Goal: Task Accomplishment & Management: Complete application form

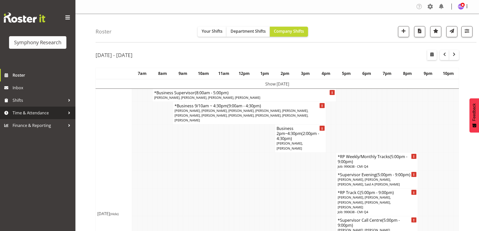
click at [44, 112] on span "Time & Attendance" at bounding box center [39, 113] width 53 height 8
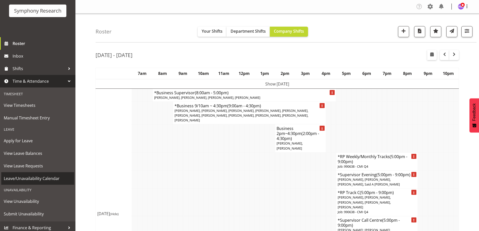
scroll to position [35, 0]
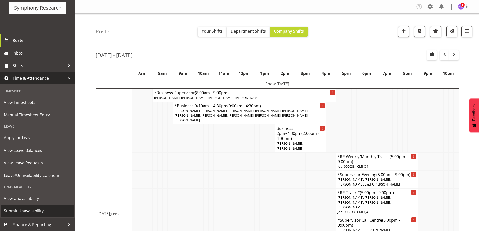
click at [22, 209] on span "Submit Unavailability" at bounding box center [38, 211] width 68 height 8
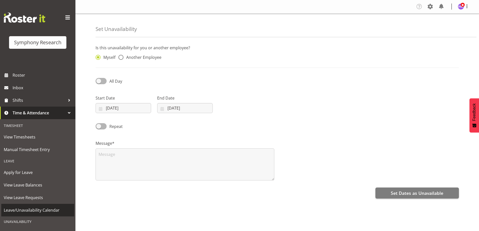
select select "7"
select select "2025"
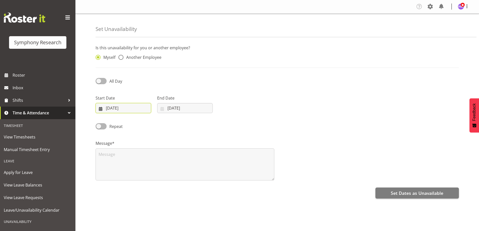
click at [111, 104] on input "19/08/2025" at bounding box center [124, 108] width 56 height 10
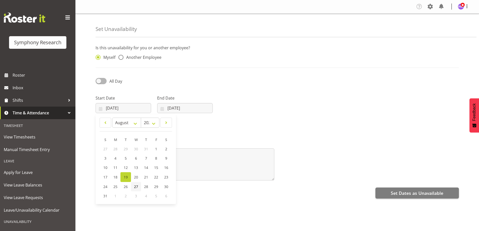
click at [137, 185] on span "27" at bounding box center [136, 186] width 4 height 5
type input "27/08/2025"
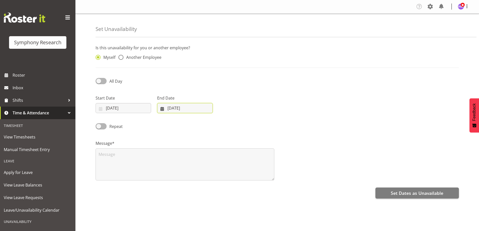
click at [175, 110] on input "19/08/2025" at bounding box center [185, 108] width 56 height 10
click at [198, 187] on span "27" at bounding box center [198, 186] width 4 height 5
type input "27/08/2025"
click at [102, 82] on span at bounding box center [101, 81] width 11 height 6
click at [99, 82] on input "All Day" at bounding box center [97, 80] width 3 height 3
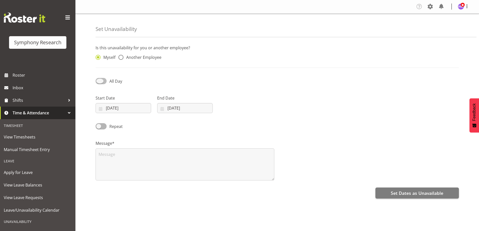
checkbox input "true"
click at [229, 105] on input "22:23" at bounding box center [247, 108] width 56 height 10
click at [255, 124] on select "00 01 02 03 04 05 06 07 08 09 10 11 12 13 14 15 16 17 18 19 20 21 22 23" at bounding box center [252, 121] width 11 height 10
select select "17"
click at [247, 116] on select "00 01 02 03 04 05 06 07 08 09 10 11 12 13 14 15 16 17 18 19 20 21 22 23" at bounding box center [252, 121] width 11 height 10
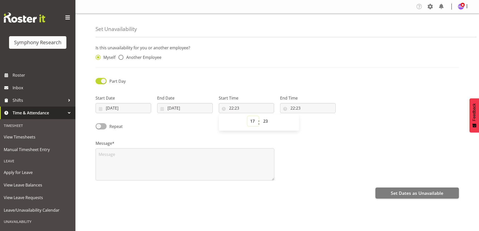
type input "17:23"
click at [270, 125] on select "00 01 02 03 04 05 06 07 08 09 10 11 12 13 14 15 16 17 18 19 20 21 22 23 24 25 2…" at bounding box center [265, 121] width 11 height 10
select select "1"
click at [260, 116] on select "00 01 02 03 04 05 06 07 08 09 10 11 12 13 14 15 16 17 18 19 20 21 22 23 24 25 2…" at bounding box center [265, 121] width 11 height 10
type input "17:01"
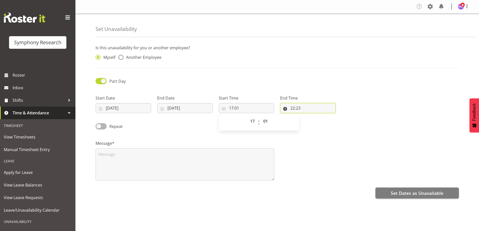
click at [297, 111] on input "22:23" at bounding box center [308, 108] width 56 height 10
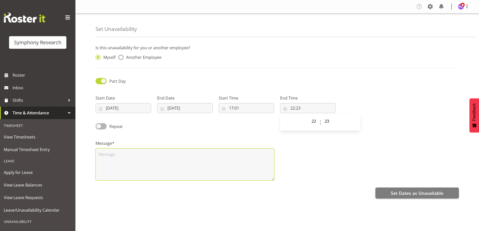
click at [209, 171] on textarea at bounding box center [185, 164] width 179 height 32
type textarea "d"
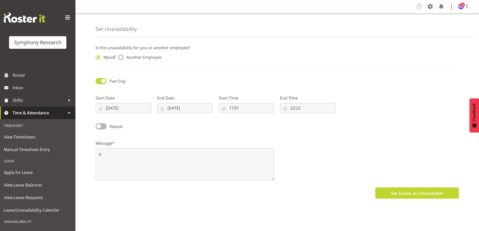
click at [402, 189] on button "Set Dates as Unavailable" at bounding box center [416, 193] width 83 height 11
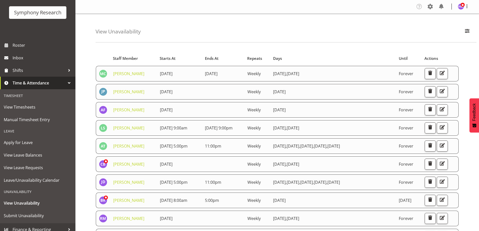
scroll to position [35, 0]
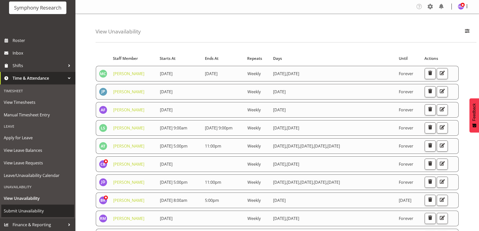
click at [31, 211] on span "Submit Unavailability" at bounding box center [38, 211] width 68 height 8
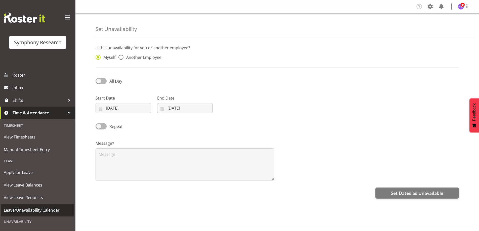
select select "7"
select select "2025"
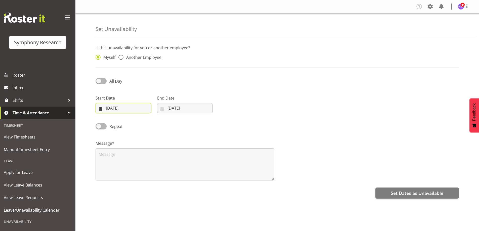
click at [108, 107] on input "[DATE]" at bounding box center [124, 108] width 56 height 10
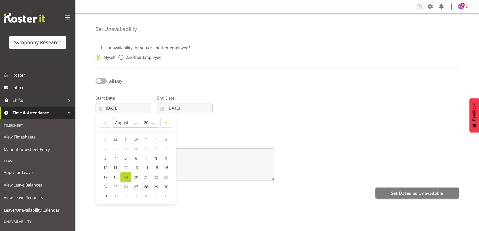
click at [148, 187] on span "28" at bounding box center [146, 186] width 4 height 5
type input "28/08/2025"
click at [177, 100] on label "End Date" at bounding box center [185, 98] width 56 height 6
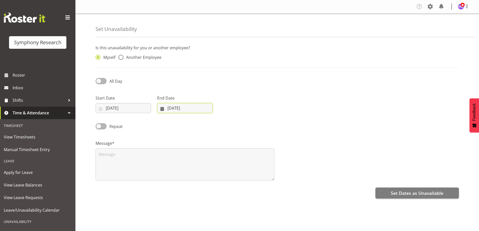
click at [176, 108] on input "19/08/2025" at bounding box center [185, 108] width 56 height 10
click at [208, 187] on span "28" at bounding box center [208, 186] width 4 height 5
type input "28/08/2025"
click at [109, 83] on span "All Day" at bounding box center [115, 81] width 13 height 6
click at [99, 83] on input "All Day" at bounding box center [97, 80] width 3 height 3
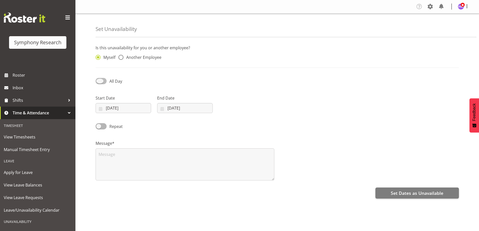
checkbox input "true"
click at [231, 107] on input "22:24" at bounding box center [247, 108] width 56 height 10
click at [253, 123] on select "00 01 02 03 04 05 06 07 08 09 10 11 12 13 14 15 16 17 18 19 20 21 22 23" at bounding box center [252, 121] width 11 height 10
select select "17"
click at [247, 116] on select "00 01 02 03 04 05 06 07 08 09 10 11 12 13 14 15 16 17 18 19 20 21 22 23" at bounding box center [252, 121] width 11 height 10
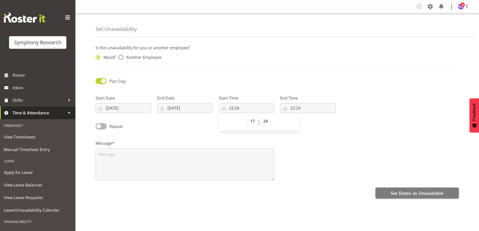
type input "17:24"
click at [262, 122] on select "00 01 02 03 04 05 06 07 08 09 10 11 12 13 14 15 16 17 18 19 20 21 22 23 24 25 2…" at bounding box center [265, 121] width 11 height 10
select select "1"
click at [260, 116] on select "00 01 02 03 04 05 06 07 08 09 10 11 12 13 14 15 16 17 18 19 20 21 22 23 24 25 2…" at bounding box center [265, 121] width 11 height 10
type input "17:01"
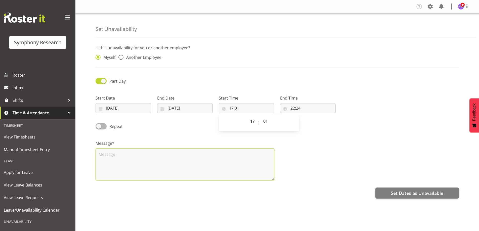
click at [256, 149] on textarea at bounding box center [185, 164] width 179 height 32
type textarea "d"
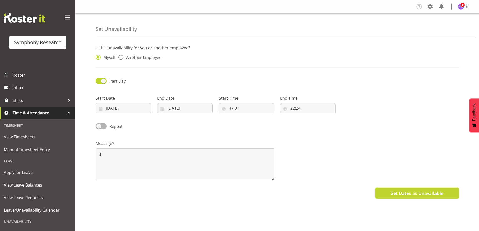
click at [391, 196] on span "Set Dates as Unavailable" at bounding box center [417, 193] width 53 height 7
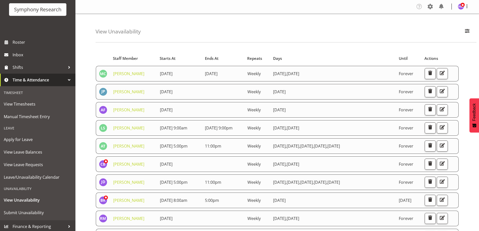
scroll to position [35, 0]
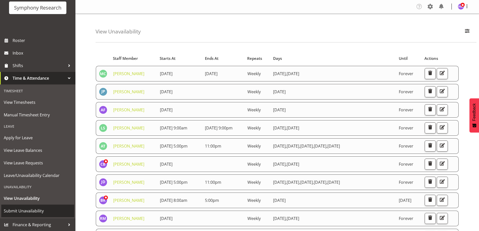
click at [35, 210] on span "Submit Unavailability" at bounding box center [38, 211] width 68 height 8
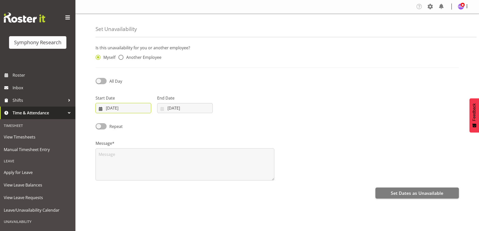
click at [109, 109] on input "19/08/2025" at bounding box center [124, 108] width 56 height 10
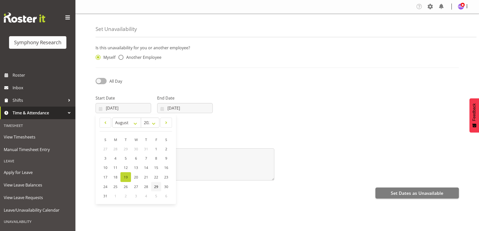
click at [156, 187] on span "29" at bounding box center [156, 186] width 4 height 5
type input "29/08/2025"
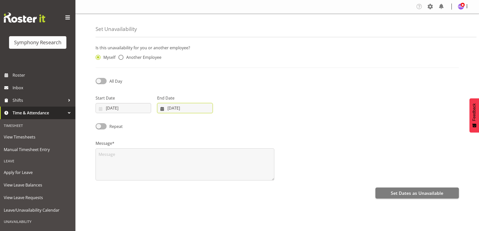
click at [192, 110] on input "19/08/2025" at bounding box center [185, 108] width 56 height 10
click at [165, 196] on span "31" at bounding box center [167, 196] width 4 height 5
type input "31/08/2025"
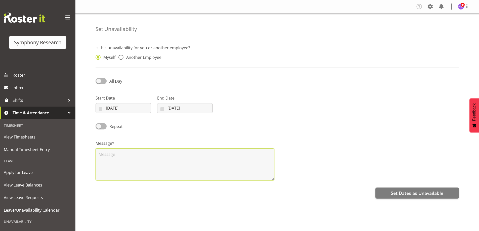
click at [226, 168] on textarea at bounding box center [185, 164] width 179 height 32
type textarea "d"
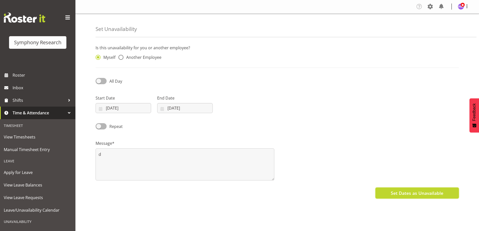
click at [412, 198] on button "Set Dates as Unavailable" at bounding box center [416, 193] width 83 height 11
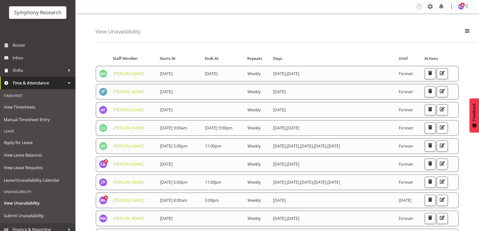
scroll to position [30, 0]
click at [38, 201] on span "View Unavailability" at bounding box center [38, 203] width 68 height 8
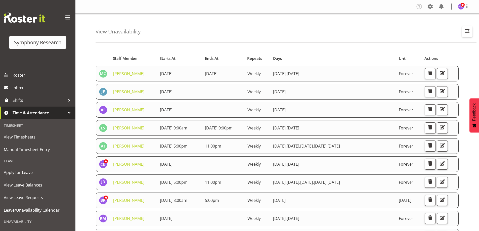
click at [471, 28] on button "button" at bounding box center [467, 31] width 11 height 11
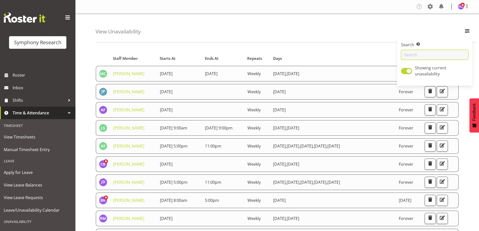
click at [434, 57] on input "text" at bounding box center [434, 55] width 67 height 10
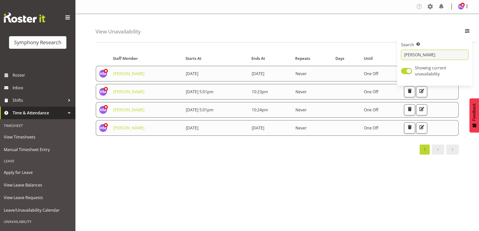
type input "[PERSON_NAME]"
click at [310, 175] on div "Starts At Staff Member Starts At Ends At Repeats Days Until Actions [PERSON_NAM…" at bounding box center [287, 146] width 383 height 201
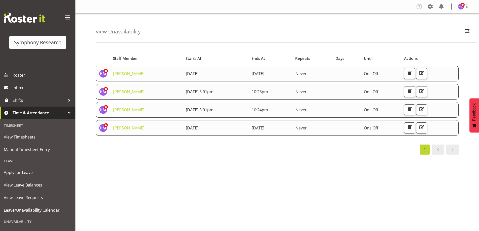
drag, startPoint x: 167, startPoint y: 159, endPoint x: 159, endPoint y: 197, distance: 38.9
click at [159, 197] on div "Starts At Staff Member Starts At Ends At Repeats Days Until Actions [PERSON_NAM…" at bounding box center [287, 146] width 383 height 201
click at [159, 197] on div "Starts At Staff Member Starts At Ends At Repeats Days Until Actions Hitesh Maka…" at bounding box center [287, 146] width 383 height 201
click at [28, 104] on span "Shifts" at bounding box center [39, 101] width 53 height 8
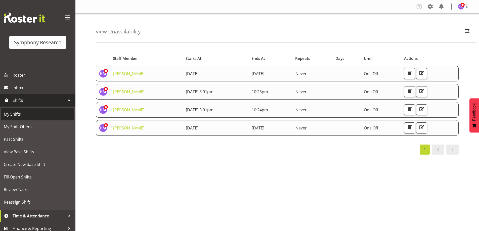
click at [25, 113] on span "My Shifts" at bounding box center [38, 114] width 68 height 8
